Goal: Task Accomplishment & Management: Use online tool/utility

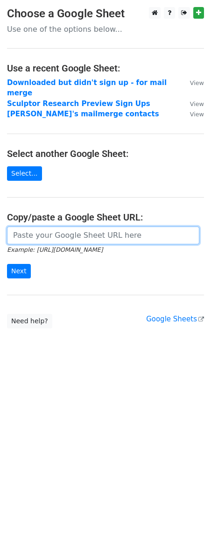
click at [121, 230] on input "url" at bounding box center [103, 236] width 192 height 18
paste input "[URL][DOMAIN_NAME]"
type input "[URL][DOMAIN_NAME]"
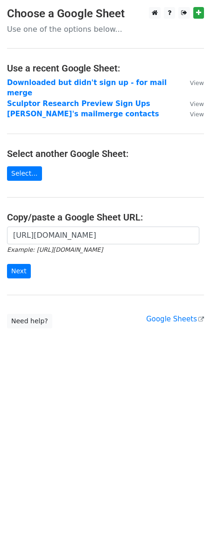
scroll to position [0, 0]
click at [104, 385] on html "Choose a Google Sheet Use one of the options below... Use a recent Google Sheet…" at bounding box center [105, 266] width 211 height 533
click at [22, 264] on input "Next" at bounding box center [19, 271] width 24 height 14
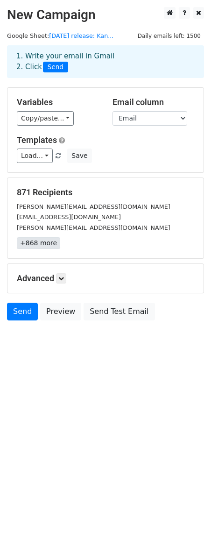
click at [29, 243] on link "+868 more" at bounding box center [38, 243] width 43 height 12
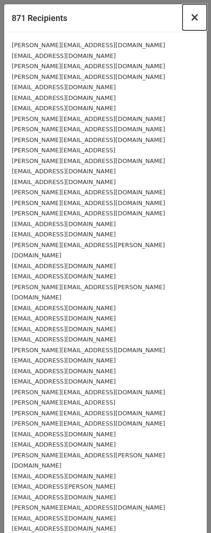
click at [193, 21] on span "×" at bounding box center [194, 17] width 9 height 13
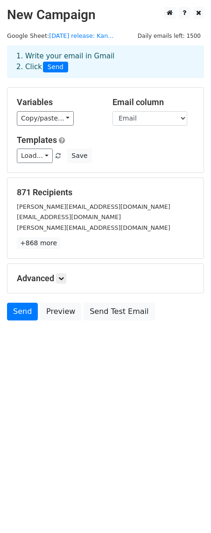
click at [81, 57] on div "1. Write your email in Gmail 2. Click Send" at bounding box center [105, 61] width 192 height 21
click at [35, 156] on link "Load..." at bounding box center [35, 156] width 36 height 14
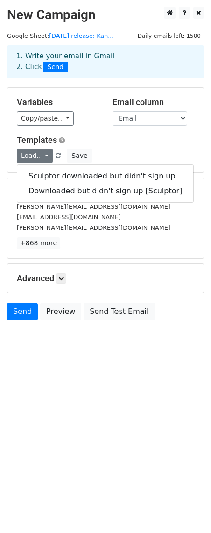
click at [124, 145] on h5 "Templates" at bounding box center [105, 140] width 177 height 10
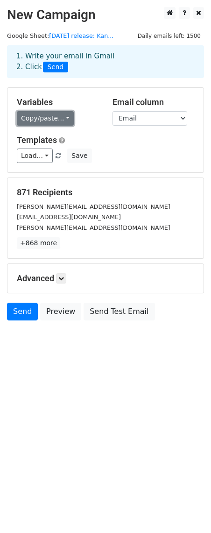
click at [46, 115] on link "Copy/paste..." at bounding box center [45, 118] width 57 height 14
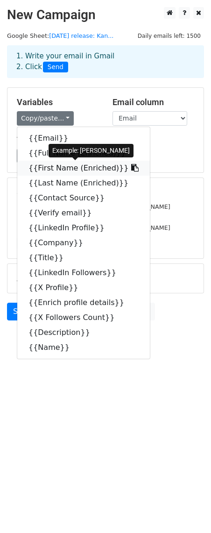
click at [54, 169] on link "{{First Name (Enriched)}}" at bounding box center [83, 168] width 133 height 15
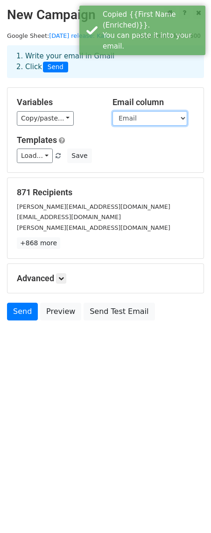
click at [138, 114] on select "Email Full Name (Enriched) First Name (Enriched) Last Name (Enriched) Contact S…" at bounding box center [150, 118] width 75 height 14
click at [113, 111] on select "Email Full Name (Enriched) First Name (Enriched) Last Name (Enriched) Contact S…" at bounding box center [150, 118] width 75 height 14
click at [136, 160] on div "Load... Sculptor downloaded but didn't sign up Downloaded but didn't sign up [S…" at bounding box center [105, 156] width 191 height 14
click at [49, 118] on link "Copy/paste..." at bounding box center [45, 118] width 57 height 14
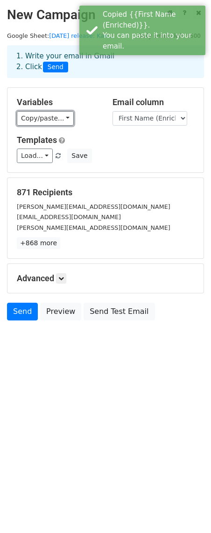
click at [49, 118] on link "Copy/paste..." at bounding box center [45, 118] width 57 height 14
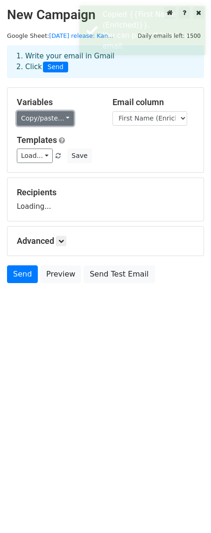
click at [55, 120] on link "Copy/paste..." at bounding box center [45, 118] width 57 height 14
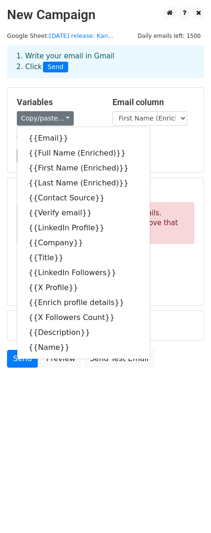
click at [92, 83] on div "1. Write your email in Gmail 2. Click Send" at bounding box center [105, 68] width 211 height 37
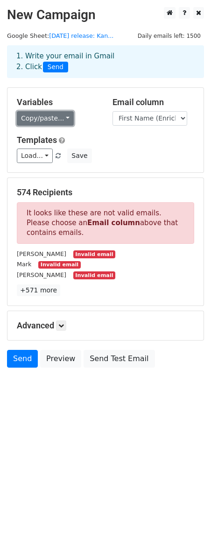
click at [45, 114] on link "Copy/paste..." at bounding box center [45, 118] width 57 height 14
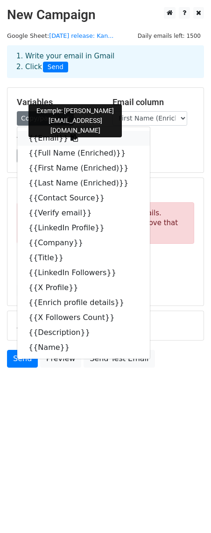
click at [48, 135] on link "{{Email}}" at bounding box center [83, 138] width 133 height 15
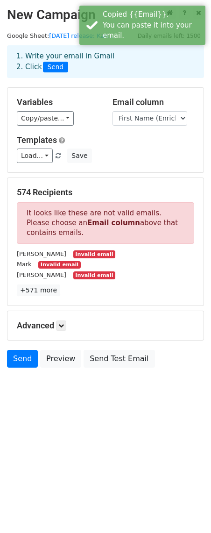
click at [157, 105] on h5 "Email column" at bounding box center [154, 102] width 82 height 10
click at [157, 111] on select "Email Full Name (Enriched) First Name (Enriched) Last Name (Enriched) Contact S…" at bounding box center [150, 118] width 75 height 14
select select "Email"
click at [113, 111] on select "Email Full Name (Enriched) First Name (Enriched) Last Name (Enriched) Contact S…" at bounding box center [150, 118] width 75 height 14
click at [95, 128] on div "Variables Copy/paste... {{Email}} {{Full Name (Enriched)}} {{First Name (Enrich…" at bounding box center [105, 130] width 196 height 85
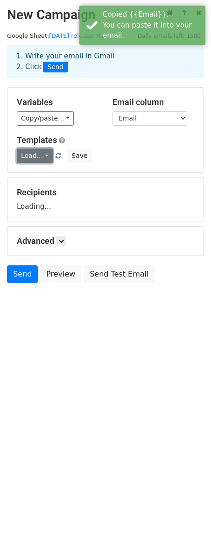
click at [38, 157] on link "Load..." at bounding box center [35, 156] width 36 height 14
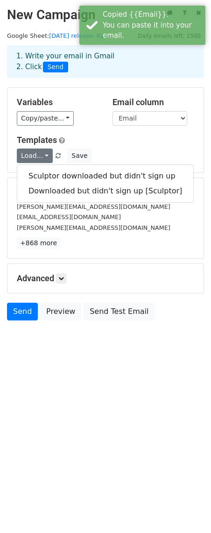
click at [87, 137] on h5 "Templates" at bounding box center [105, 140] width 177 height 10
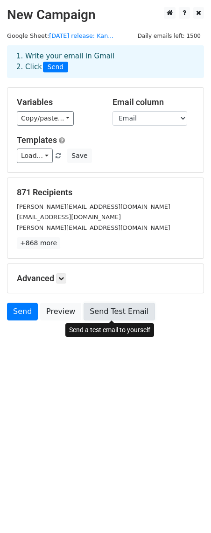
click at [113, 312] on link "Send Test Email" at bounding box center [119, 312] width 71 height 18
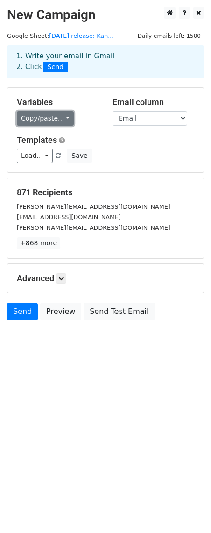
click at [38, 120] on link "Copy/paste..." at bounding box center [45, 118] width 57 height 14
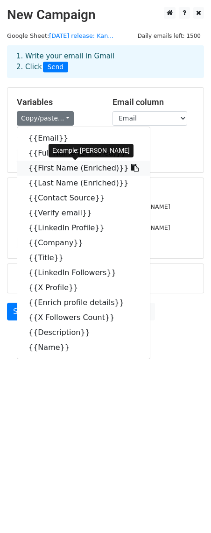
click at [131, 168] on icon at bounding box center [134, 167] width 7 height 7
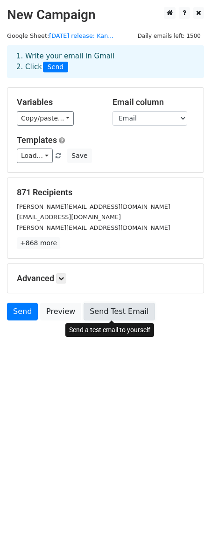
click at [117, 316] on link "Send Test Email" at bounding box center [119, 312] width 71 height 18
click at [131, 311] on link "Send Test Email" at bounding box center [119, 312] width 71 height 18
